Goal: Task Accomplishment & Management: Complete application form

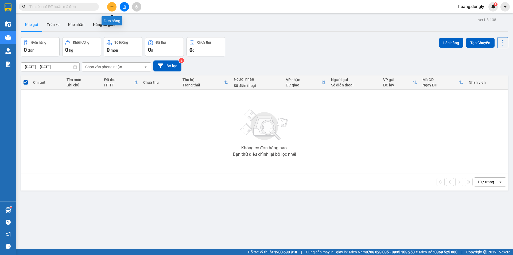
click at [112, 6] on icon "plus" at bounding box center [112, 7] width 4 height 4
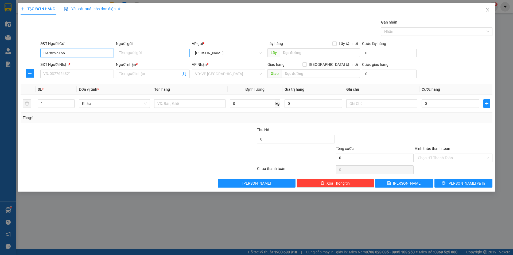
type input "0978596166"
click at [130, 52] on input "Người gửi" at bounding box center [153, 53] width 74 height 9
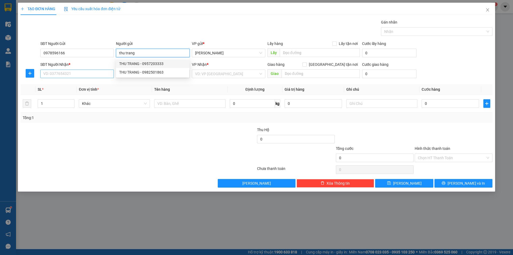
type input "thu trang"
click at [75, 72] on input "SĐT Người Nhận *" at bounding box center [77, 74] width 74 height 9
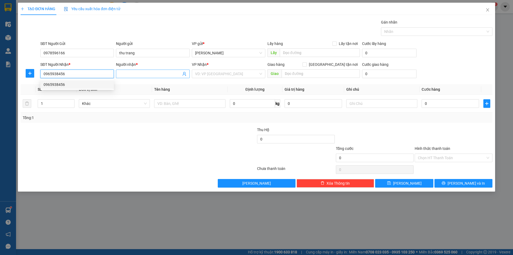
type input "0965938456"
click at [135, 74] on input "Người nhận *" at bounding box center [150, 74] width 62 height 6
type input "a đình"
click at [125, 124] on div "Transit Pickup Surcharge Ids Transit Deliver Surcharge Ids Transit Deliver Surc…" at bounding box center [257, 103] width 472 height 168
click at [260, 74] on div "VD: VP [GEOGRAPHIC_DATA]" at bounding box center [229, 74] width 74 height 9
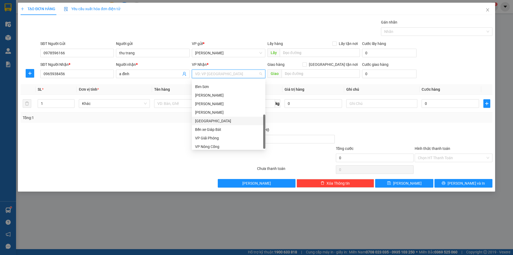
scroll to position [77, 0]
click at [212, 135] on div "VP Giải Phóng" at bounding box center [228, 136] width 67 height 6
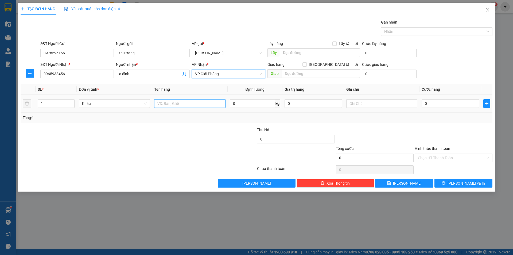
click at [166, 104] on input "text" at bounding box center [189, 103] width 71 height 9
type input "1 kiên"
click at [425, 102] on input "0" at bounding box center [450, 103] width 57 height 9
click at [425, 105] on input "0" at bounding box center [450, 103] width 57 height 9
type input "40"
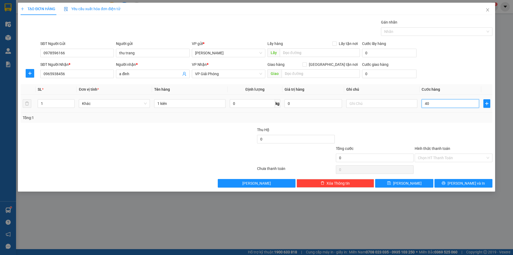
type input "40"
click at [421, 116] on div "Tổng: 1" at bounding box center [257, 118] width 468 height 6
type input "40.000"
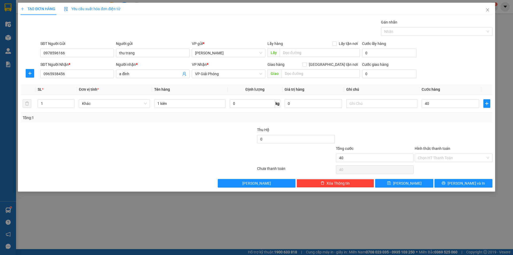
type input "40.000"
click at [464, 183] on span "[PERSON_NAME] và In" at bounding box center [466, 183] width 37 height 6
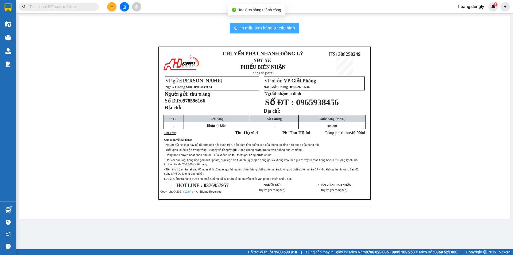
click at [268, 27] on span "In mẫu tem hàng tự cấu hình" at bounding box center [268, 28] width 55 height 7
